Goal: Find specific page/section: Find specific page/section

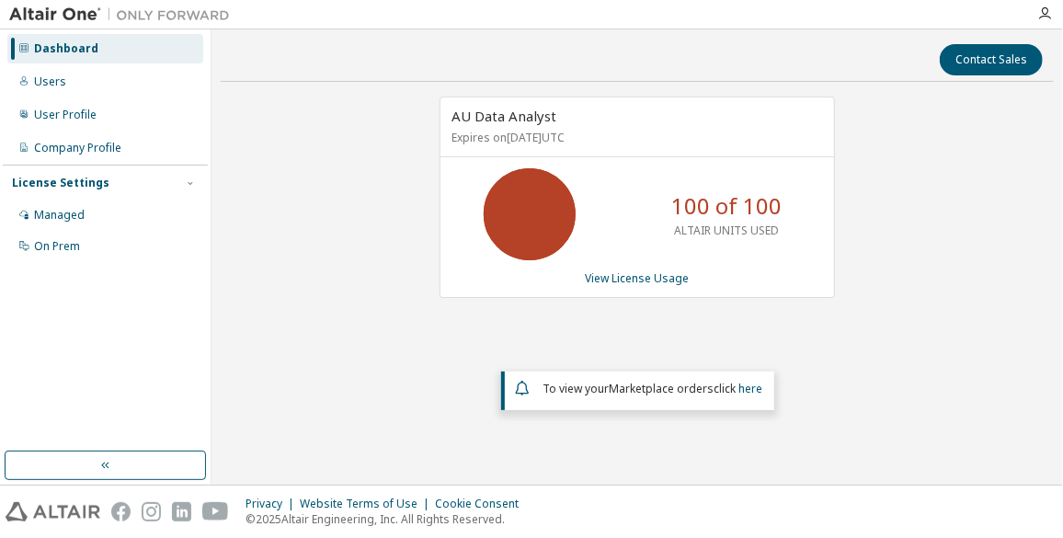
click at [1054, 11] on div at bounding box center [1044, 13] width 37 height 15
click at [1045, 16] on icon "button" at bounding box center [1045, 13] width 15 height 15
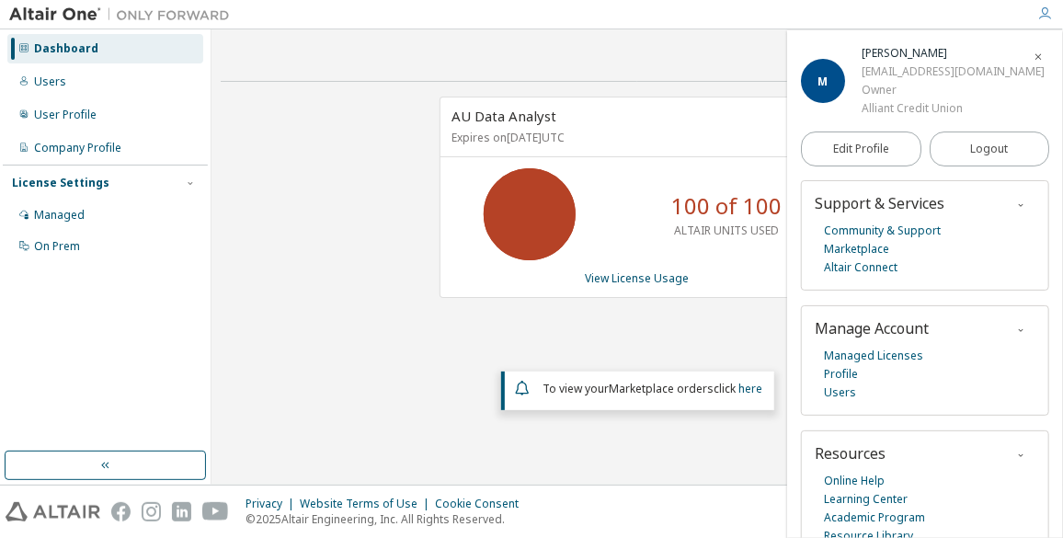
scroll to position [35, 0]
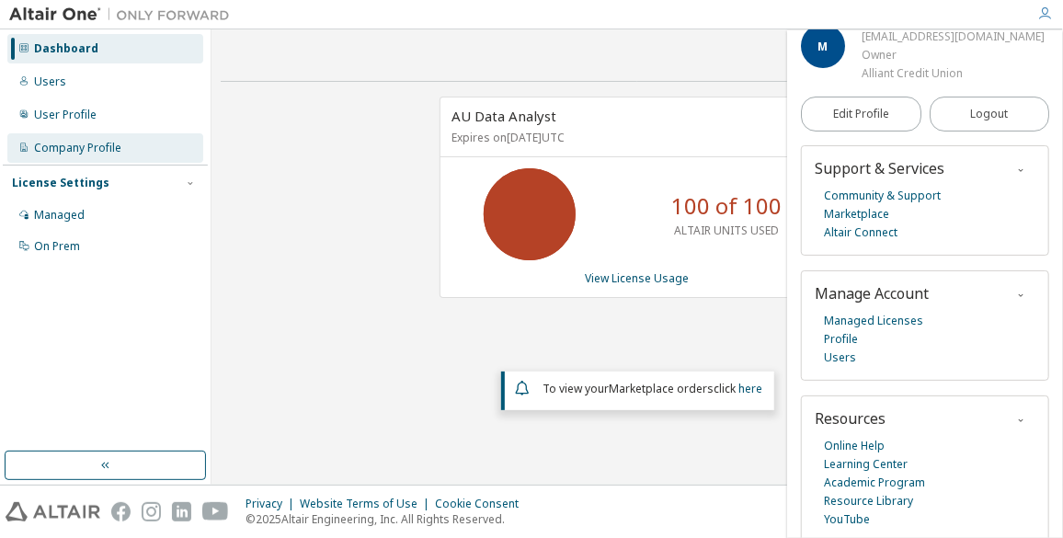
click at [101, 155] on div "Company Profile" at bounding box center [105, 147] width 196 height 29
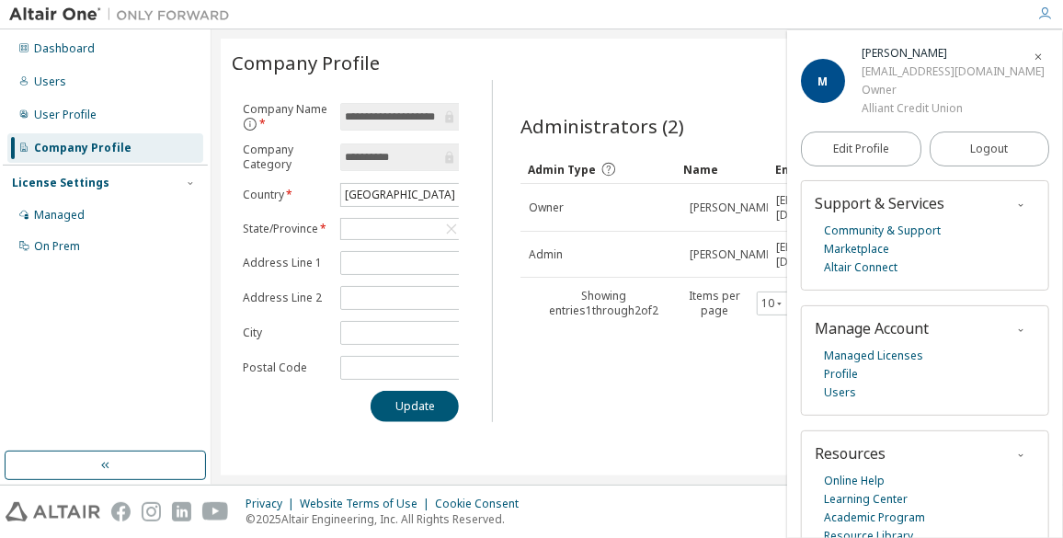
click at [1033, 53] on icon "button" at bounding box center [1038, 57] width 11 height 11
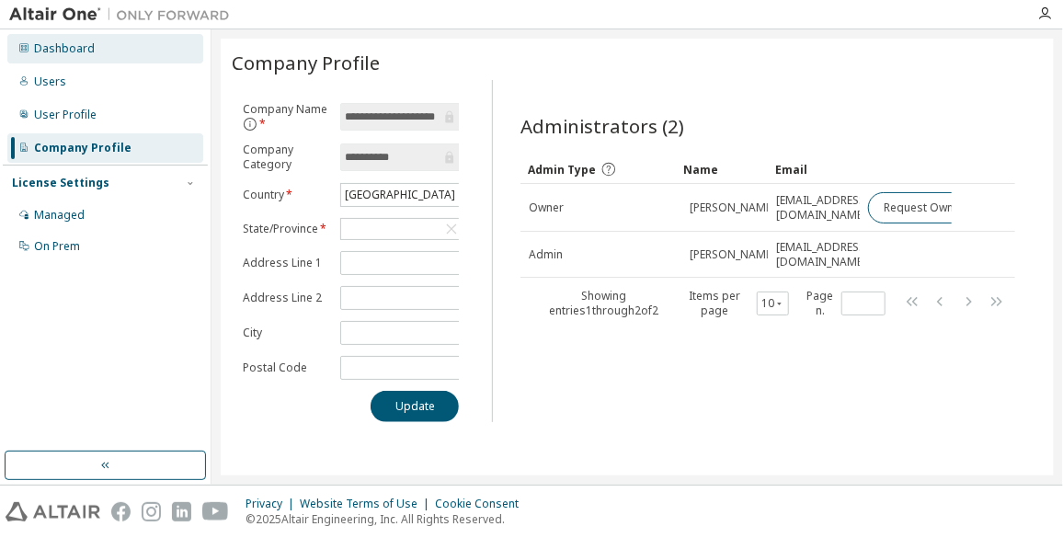
click at [54, 46] on div "Dashboard" at bounding box center [64, 48] width 61 height 15
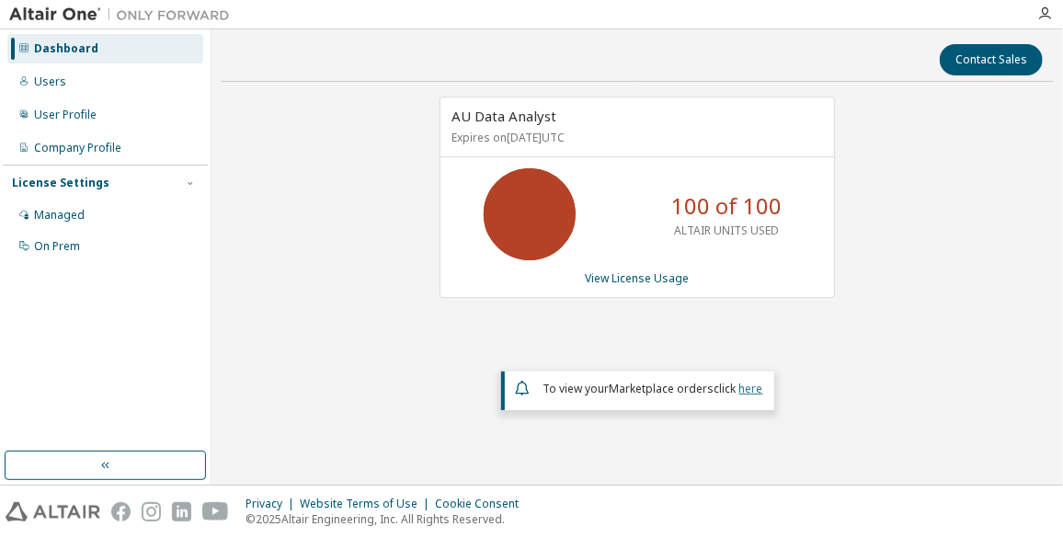
click at [755, 390] on link "here" at bounding box center [752, 389] width 24 height 16
